Goal: Information Seeking & Learning: Learn about a topic

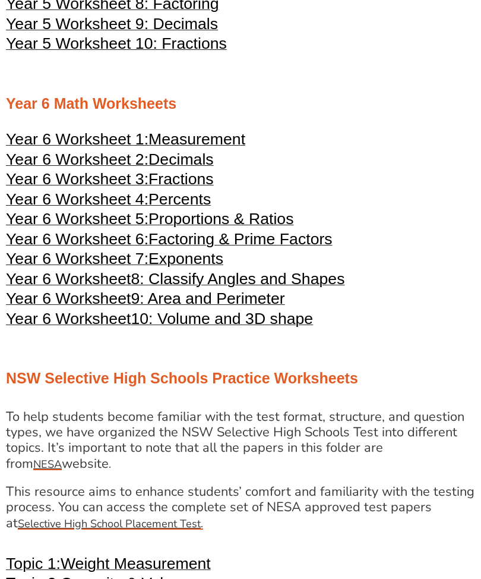
scroll to position [1745, 0]
click at [203, 223] on span "Proportions & Ratios" at bounding box center [221, 219] width 145 height 18
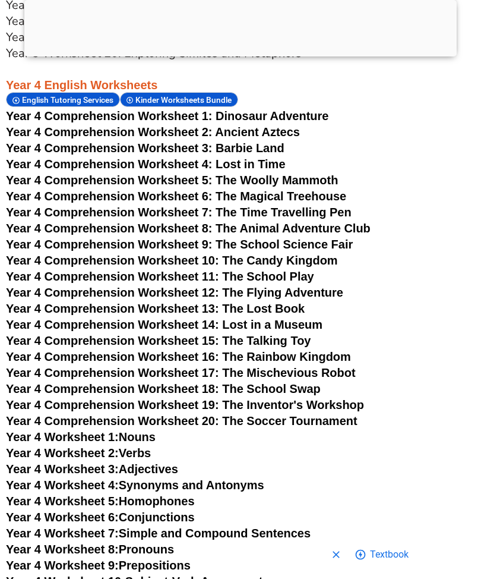
scroll to position [3756, 0]
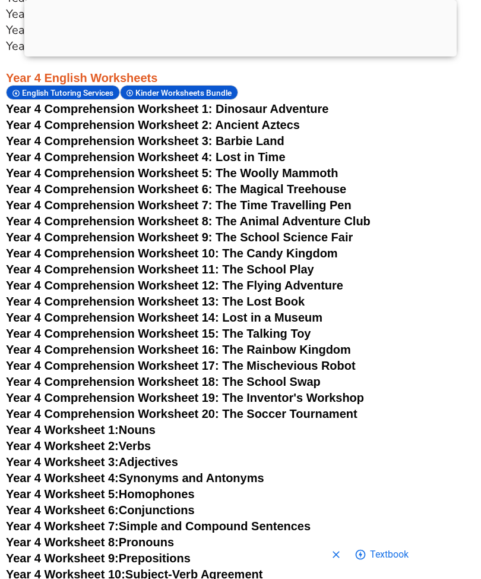
click at [202, 155] on span "Year 4 Comprehension Worksheet 4: Lost in Time" at bounding box center [146, 156] width 280 height 13
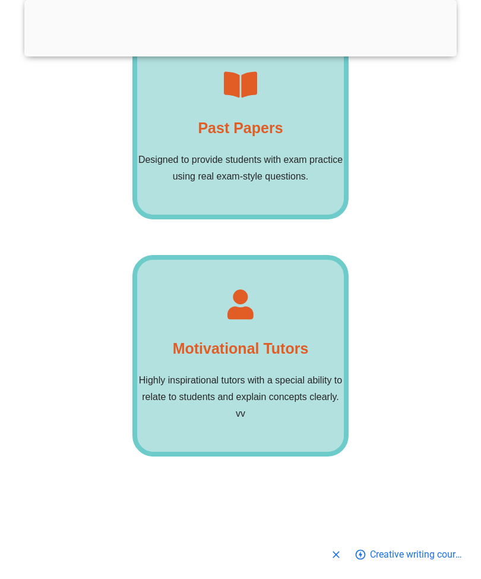
scroll to position [3775, 0]
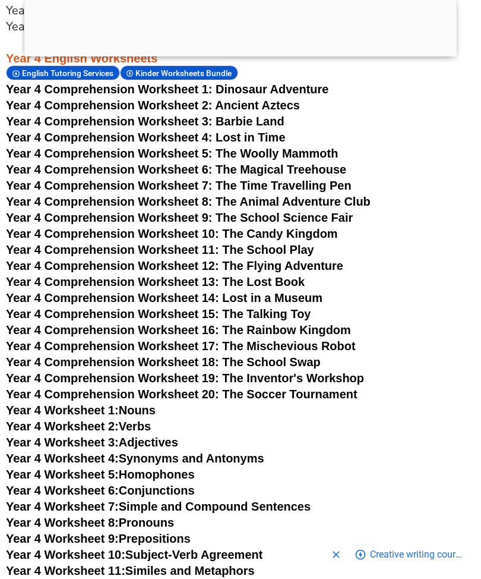
scroll to position [3771, 0]
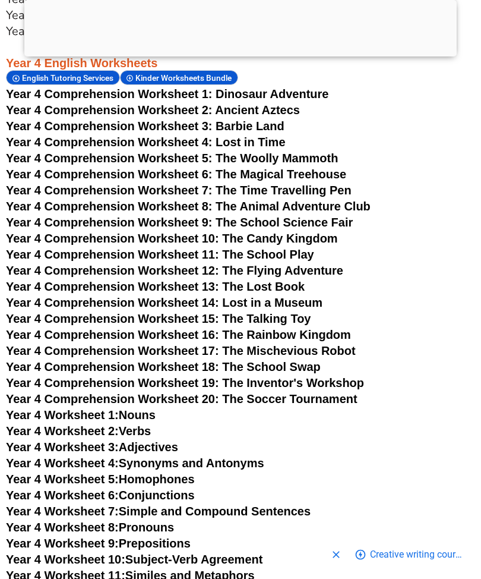
click at [315, 129] on h3 "Year 4 Comprehension Worksheet 3: Barbie Land" at bounding box center [240, 125] width 469 height 15
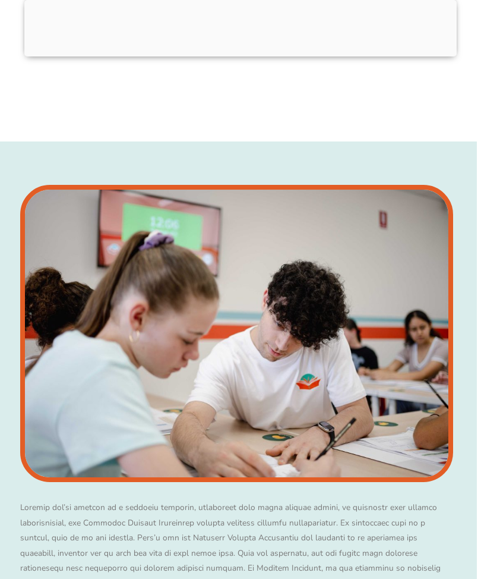
scroll to position [11364, 4]
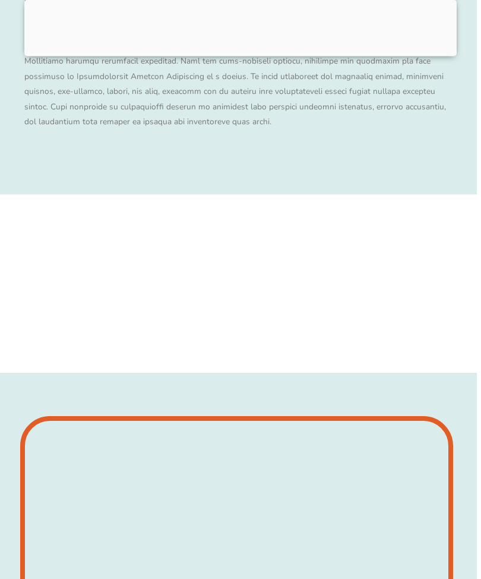
click at [253, 53] on div at bounding box center [240, 53] width 432 height 0
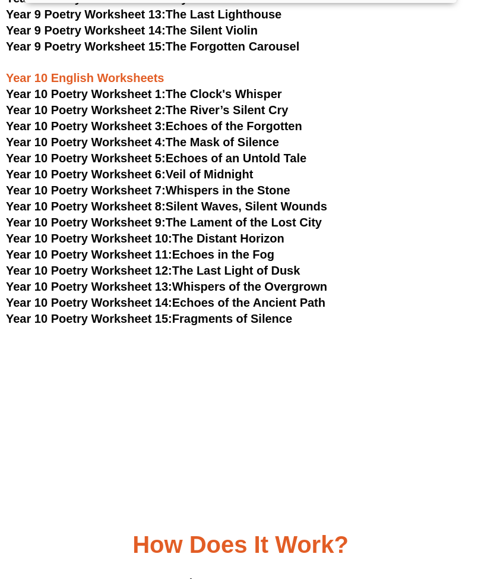
scroll to position [6670, 0]
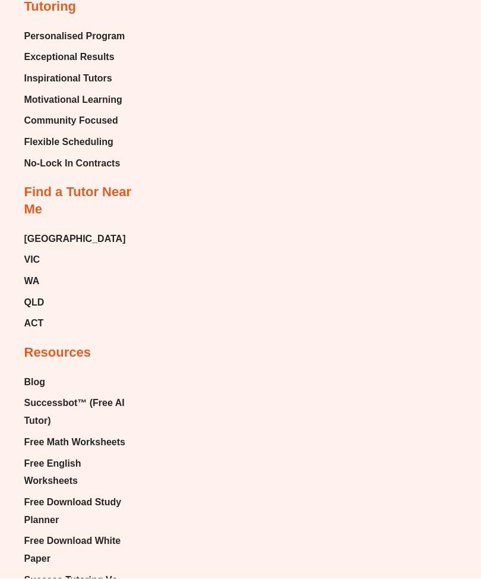
scroll to position [7180, 0]
click at [112, 433] on span "Free Math Worksheets" at bounding box center [74, 442] width 101 height 18
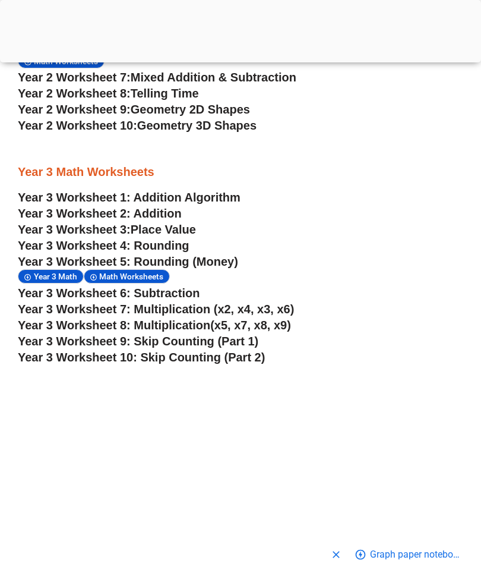
click at [161, 175] on h3 "Year 3 Math Worksheets" at bounding box center [241, 171] width 446 height 15
click at [132, 216] on link "Year 3 Worksheet 2: Addition" at bounding box center [100, 213] width 164 height 13
